Goal: Answer question/provide support

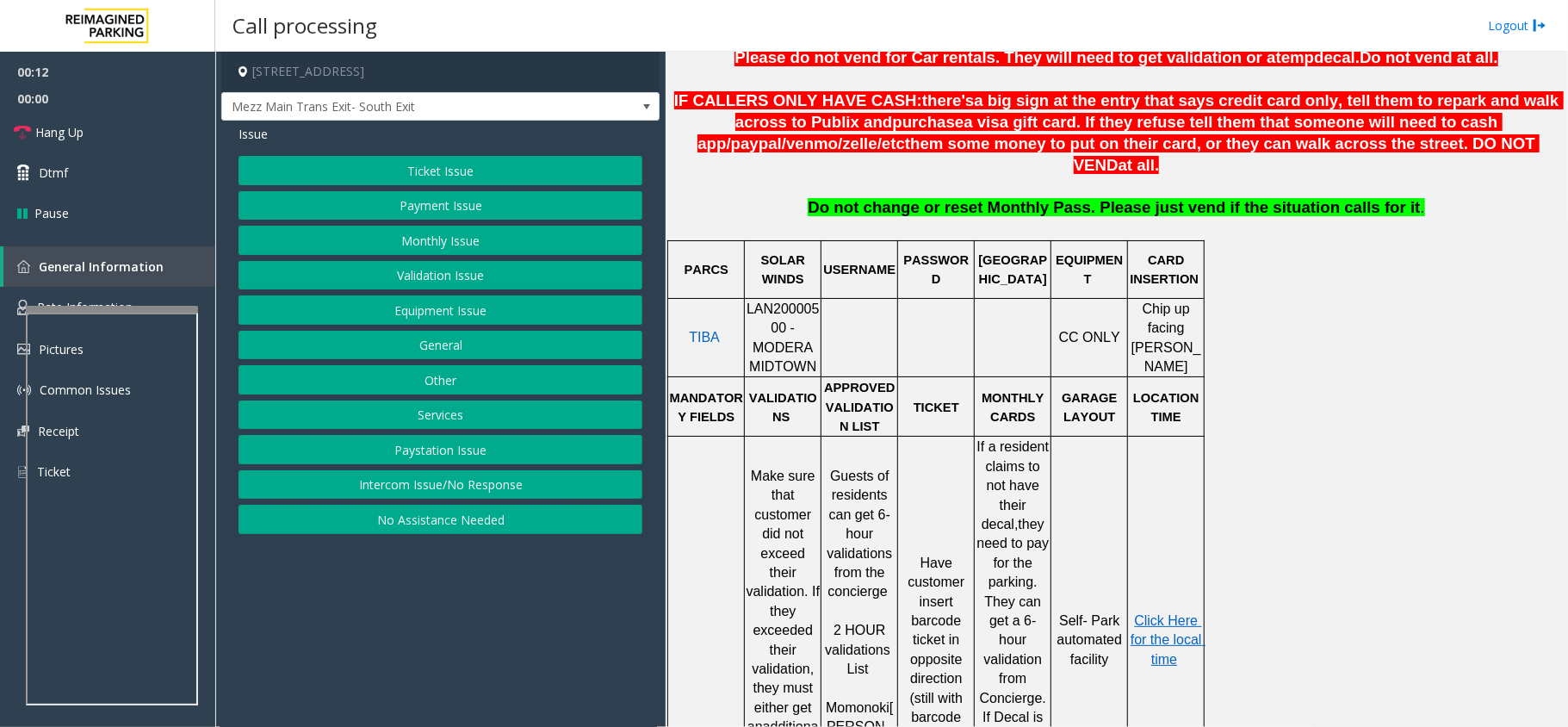
scroll to position [573, 0]
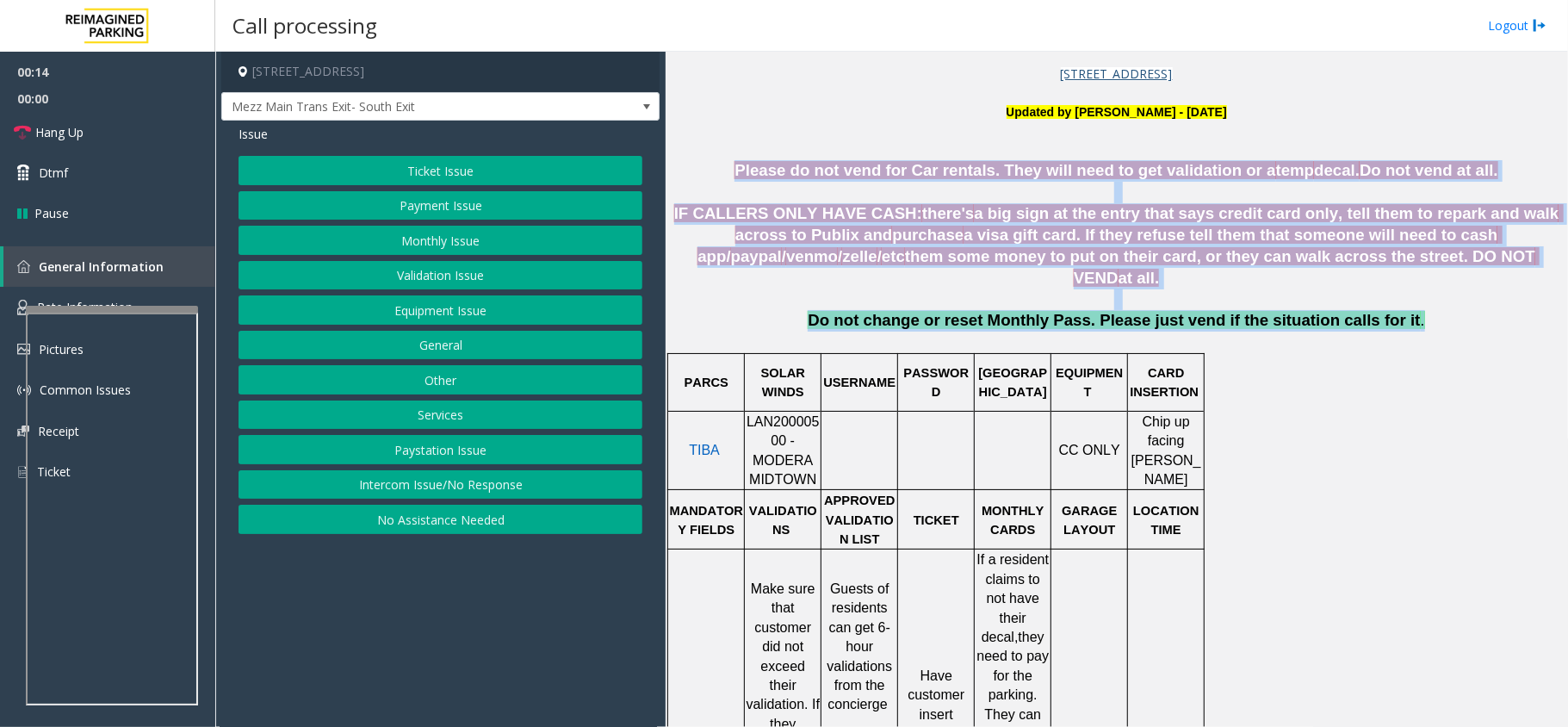
drag, startPoint x: 759, startPoint y: 173, endPoint x: 1386, endPoint y: 305, distance: 640.7
click at [1386, 310] on p "Do not change or reset Monthly Pass. Please just vend if the situation calls fo…" at bounding box center [1116, 330] width 889 height 41
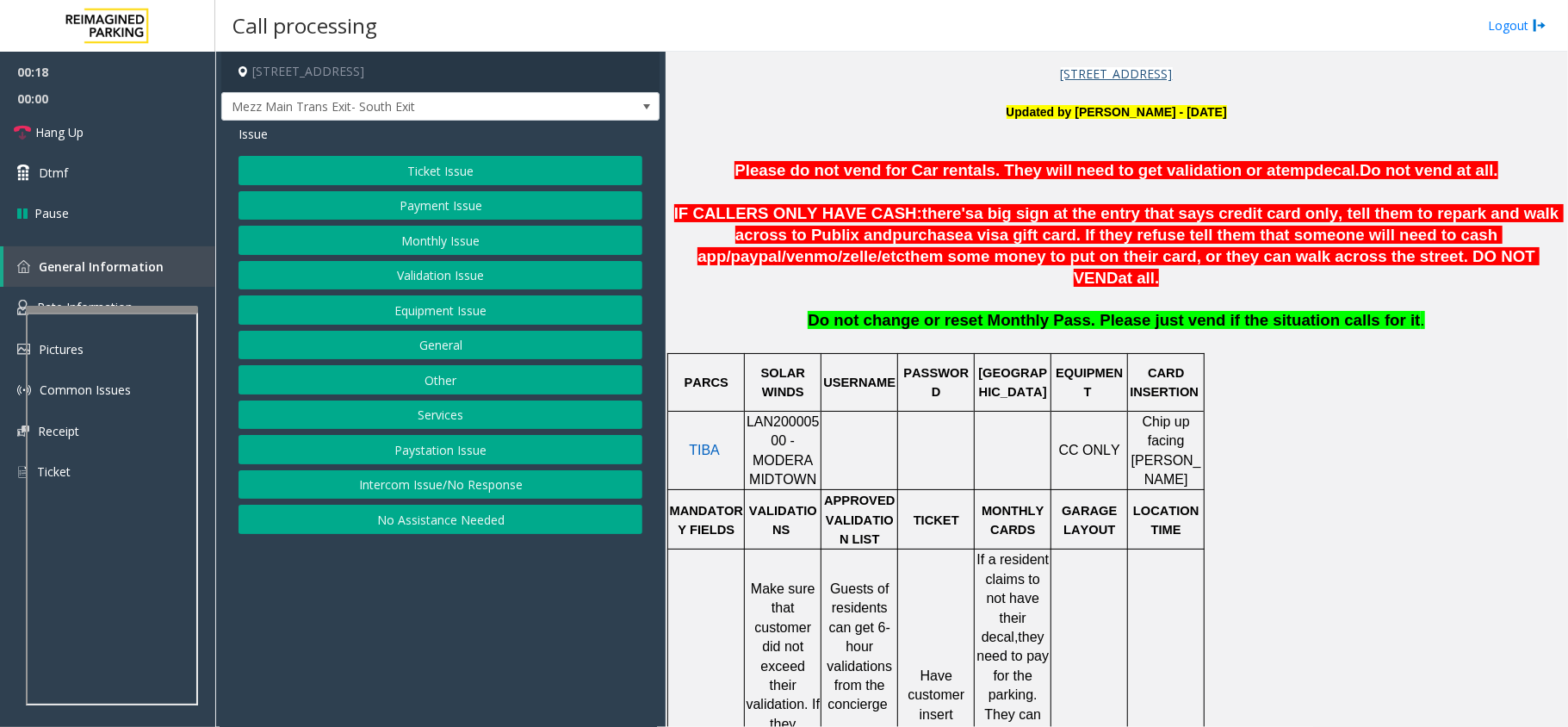
click at [381, 492] on button "Intercom Issue/No Response" at bounding box center [440, 484] width 404 height 29
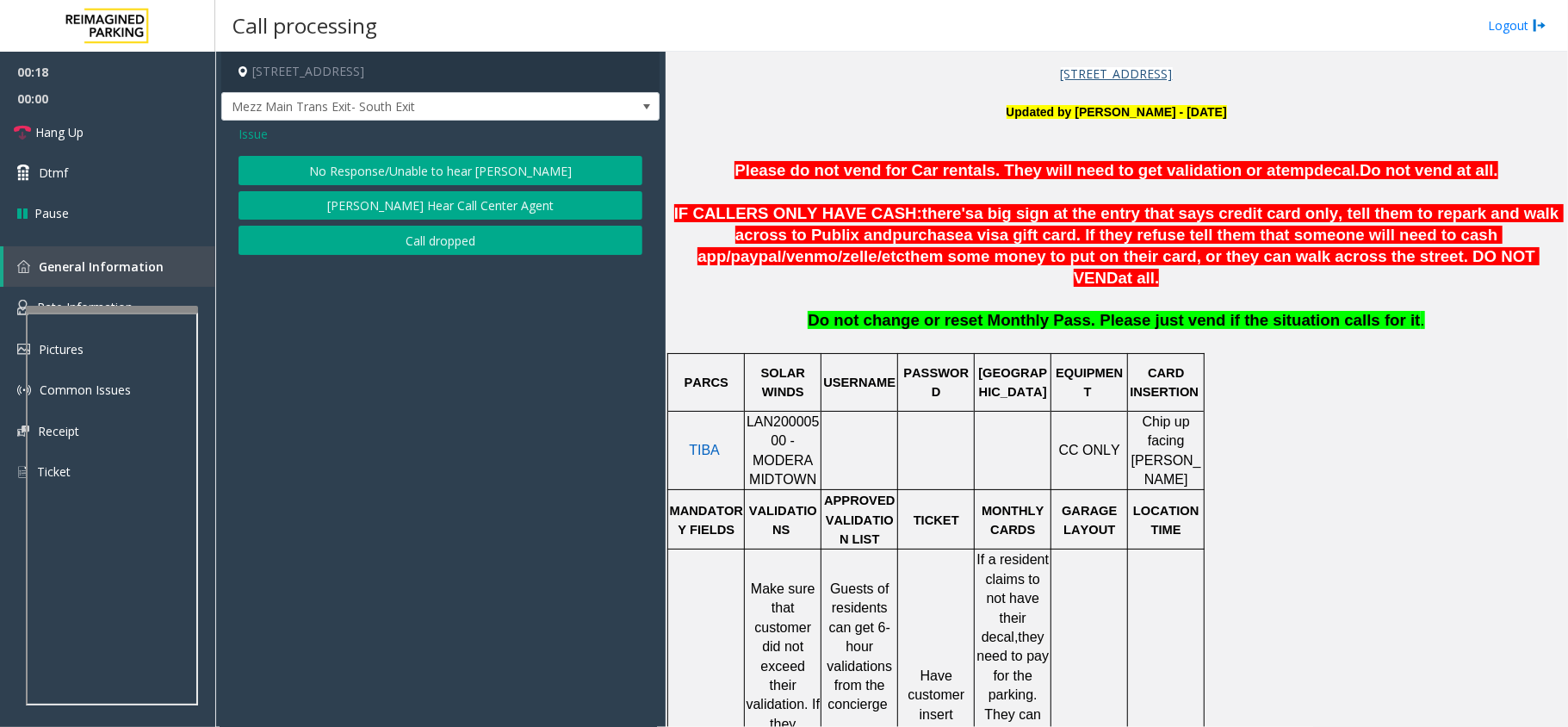
click at [387, 169] on button "No Response/Unable to hear [PERSON_NAME]" at bounding box center [440, 170] width 404 height 29
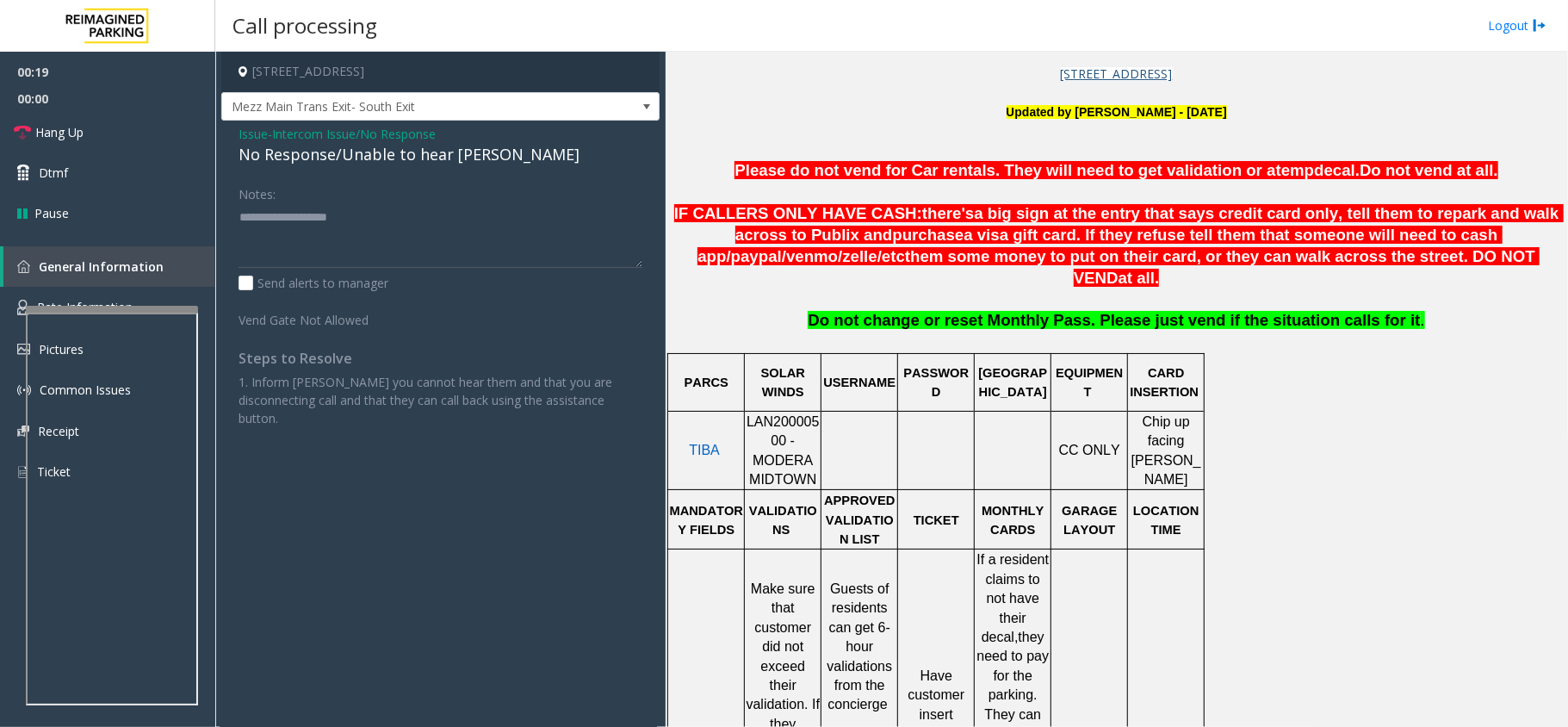
click at [366, 163] on div "No Response/Unable to hear [PERSON_NAME]" at bounding box center [440, 155] width 404 height 23
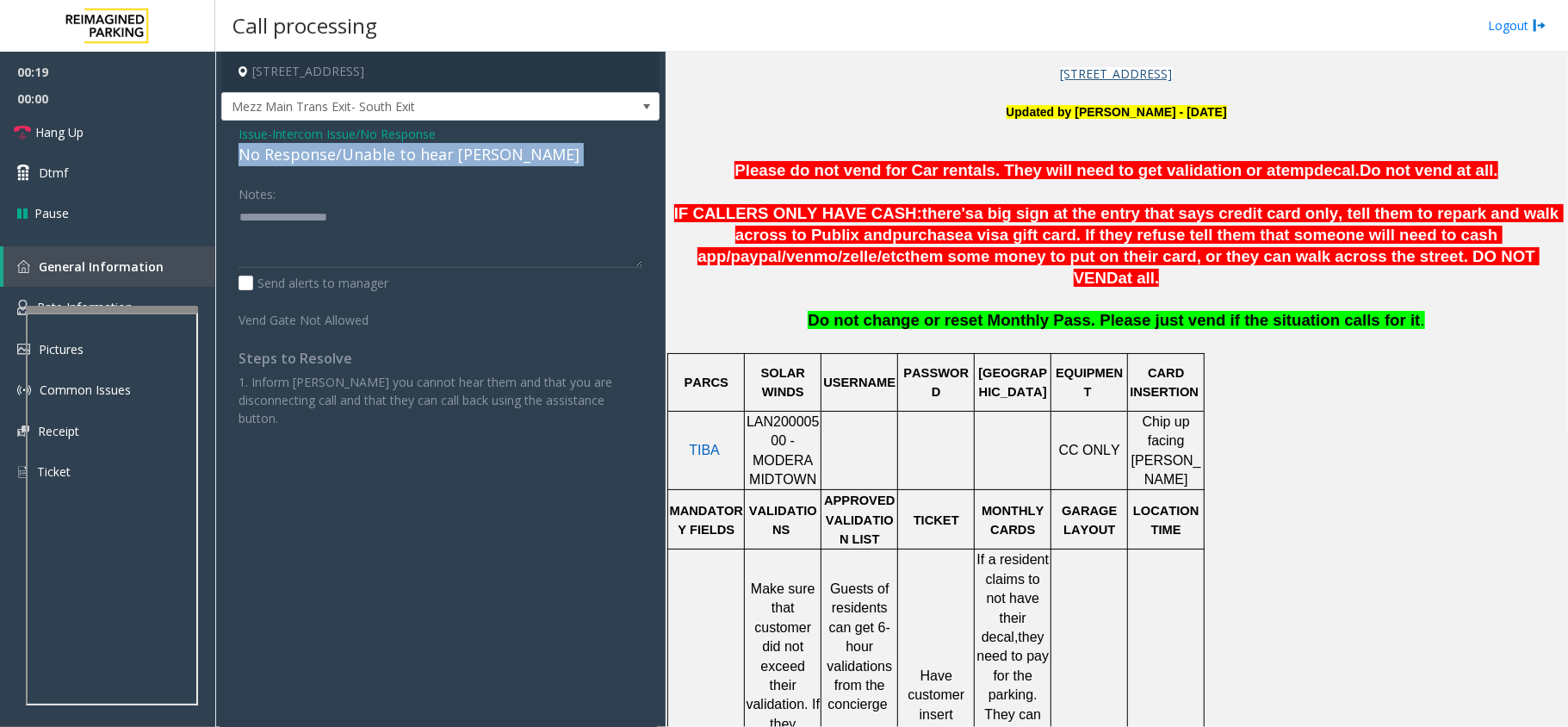
click at [366, 163] on div "No Response/Unable to hear [PERSON_NAME]" at bounding box center [440, 155] width 404 height 23
copy div "No Response/Unable to hear [PERSON_NAME]"
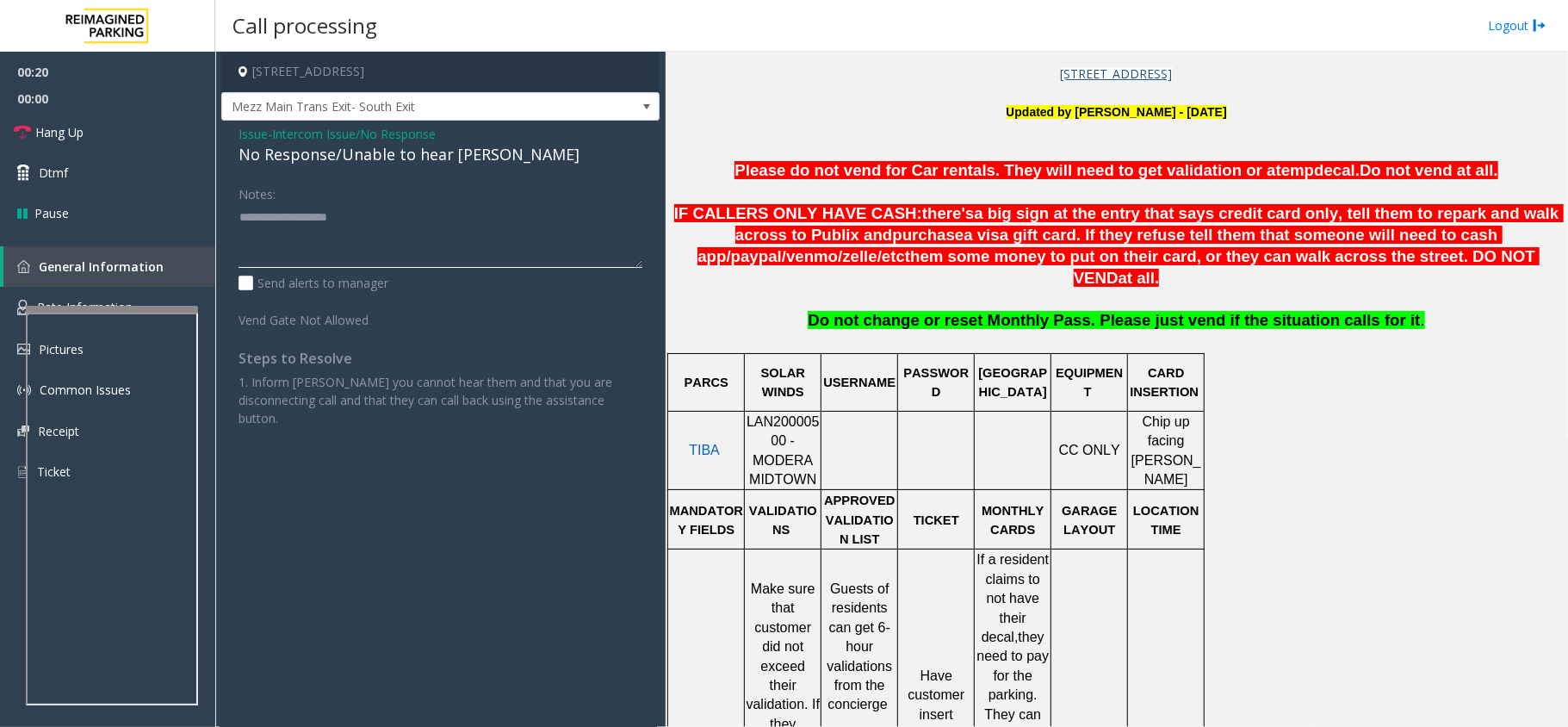
click at [374, 232] on textarea at bounding box center [440, 235] width 404 height 65
paste textarea "**********"
type textarea "**********"
click at [167, 139] on link "Hang Up" at bounding box center [107, 132] width 215 height 41
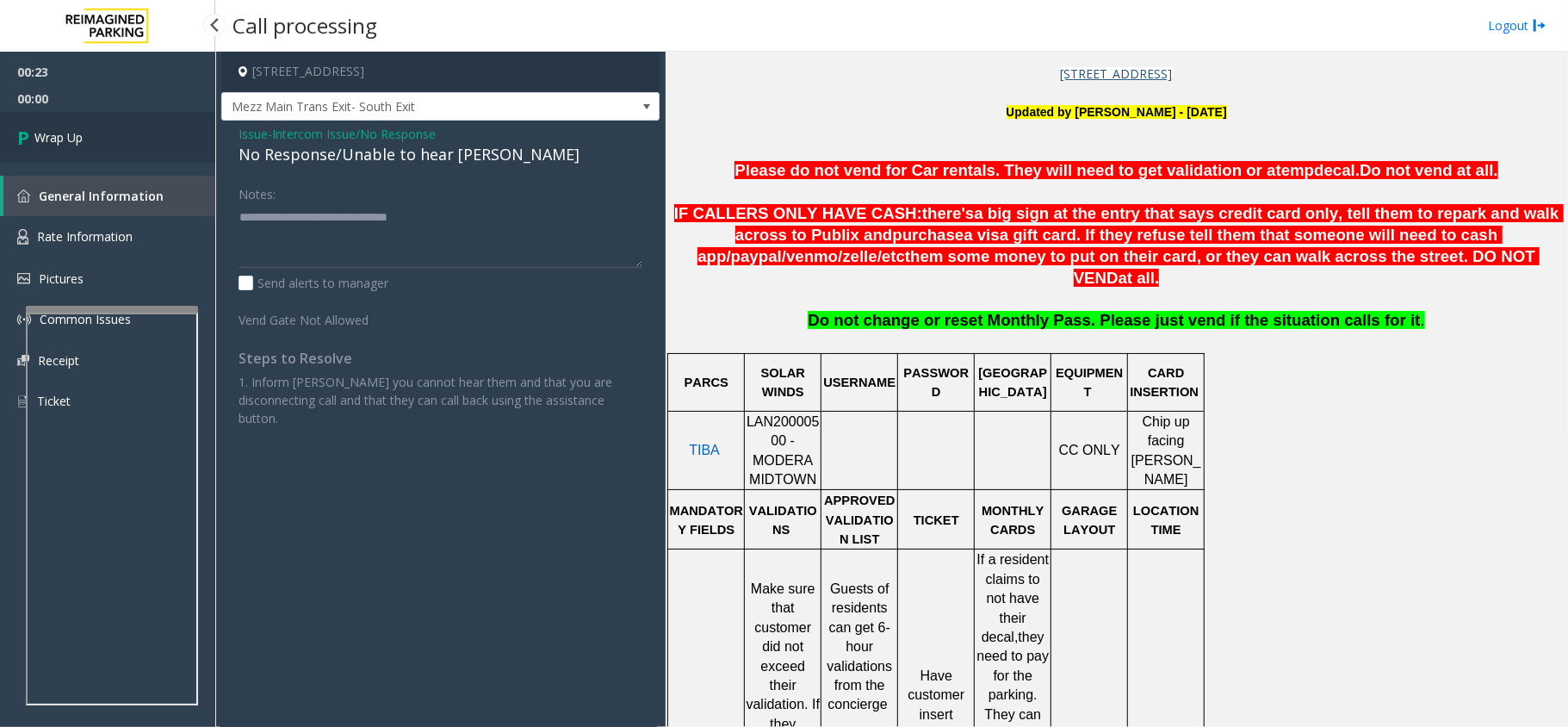
click at [167, 139] on link "Wrap Up" at bounding box center [107, 137] width 215 height 51
